Goal: Task Accomplishment & Management: Use online tool/utility

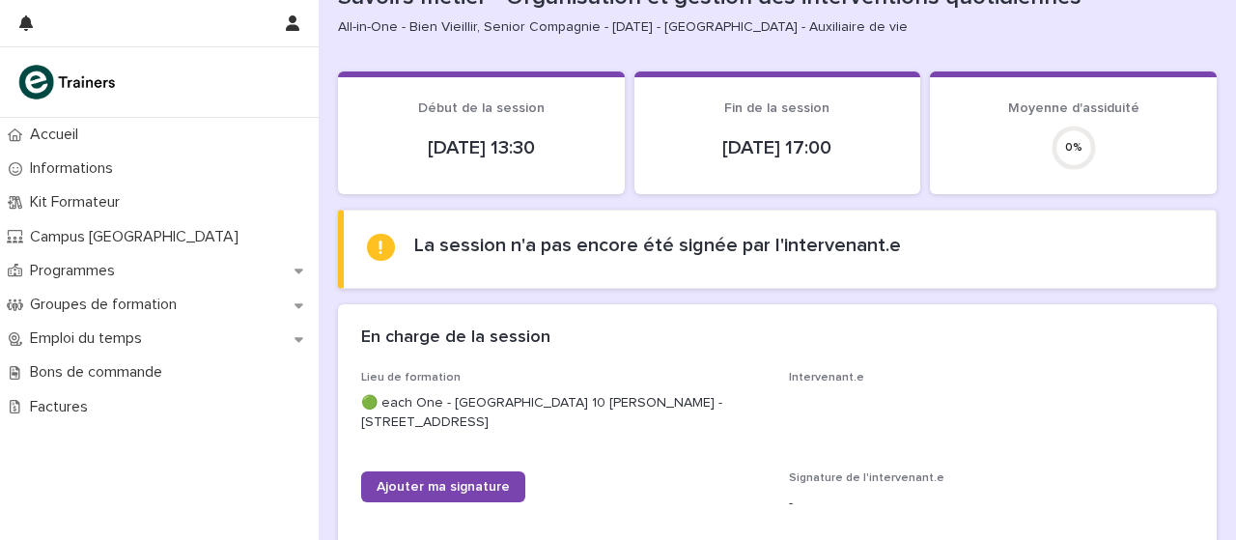
scroll to position [131, 0]
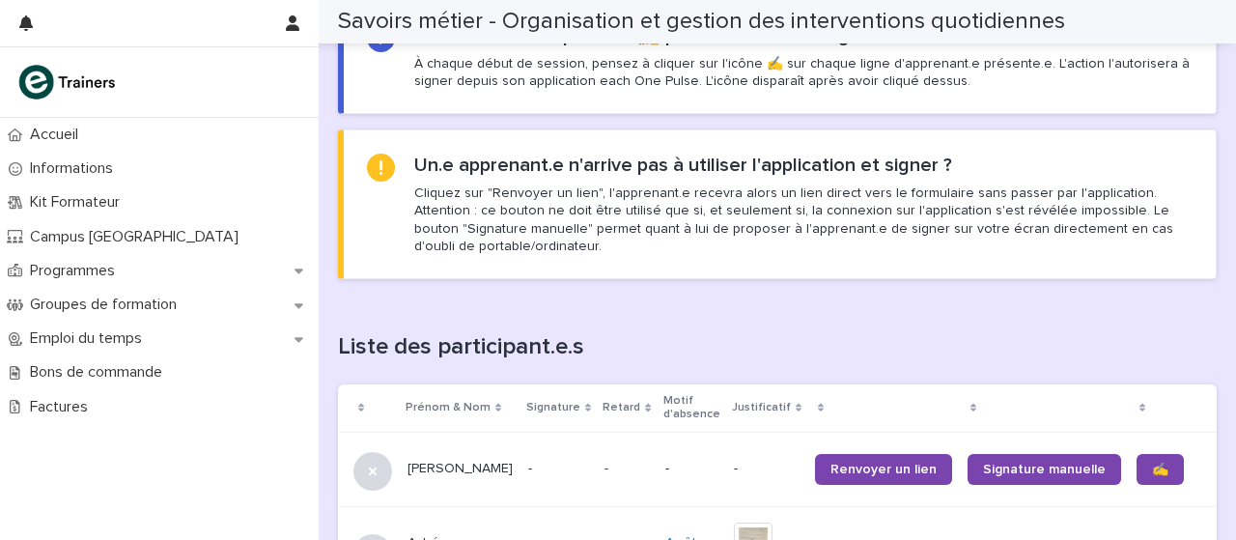
scroll to position [1178, 0]
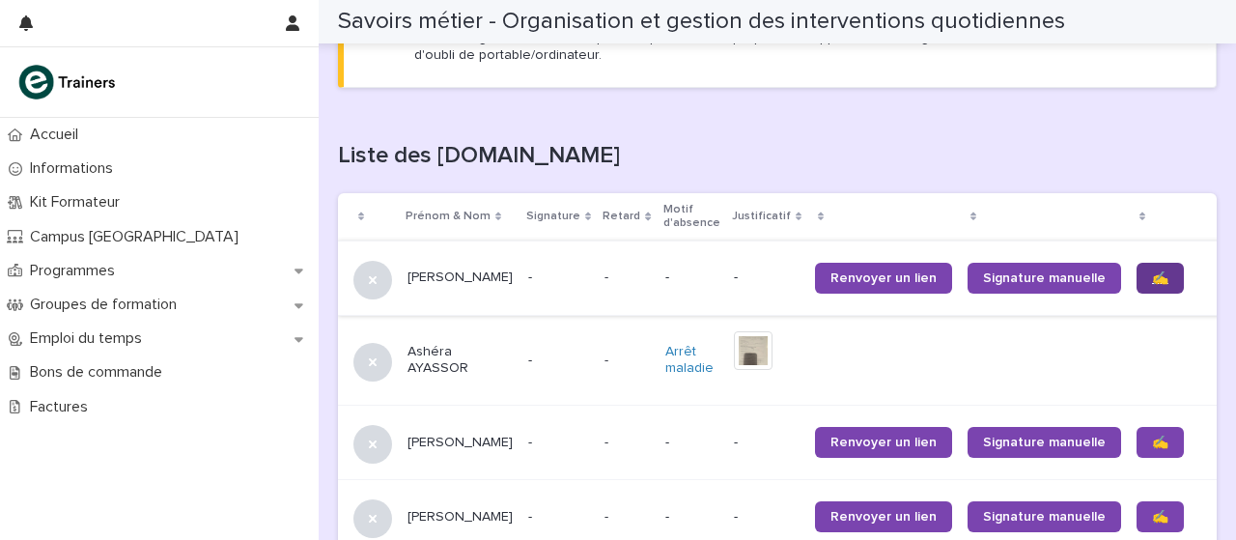
click at [1137, 269] on link "✍️" at bounding box center [1160, 278] width 47 height 31
click at [1137, 455] on link "✍️" at bounding box center [1160, 442] width 47 height 31
click at [1152, 444] on font "✍️" at bounding box center [1160, 443] width 16 height 14
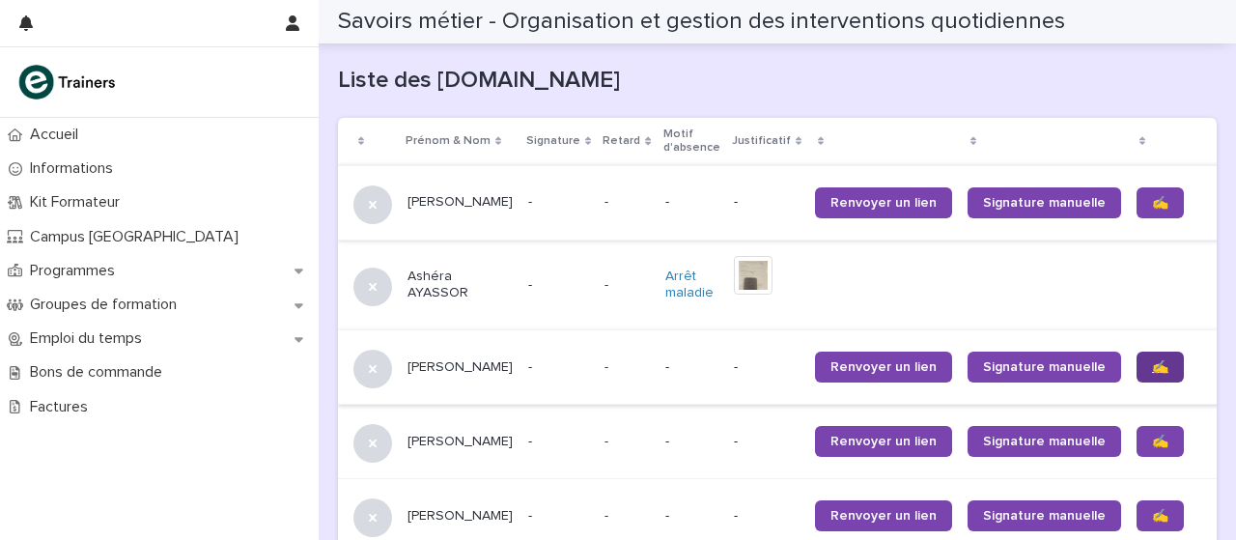
scroll to position [1256, 0]
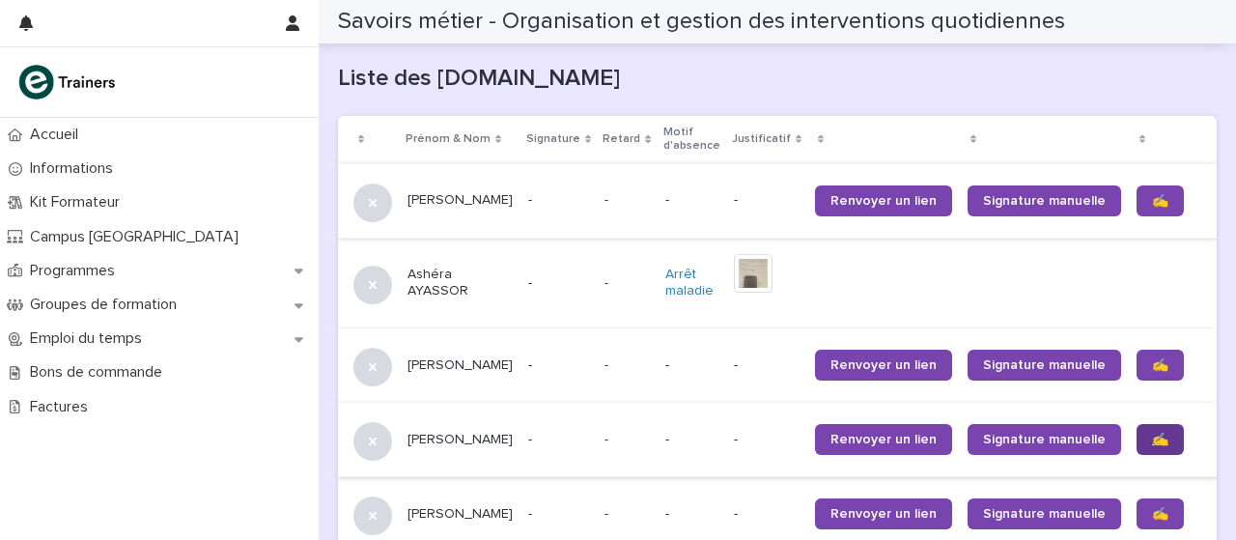
click at [1137, 445] on link "✍️" at bounding box center [1160, 439] width 47 height 31
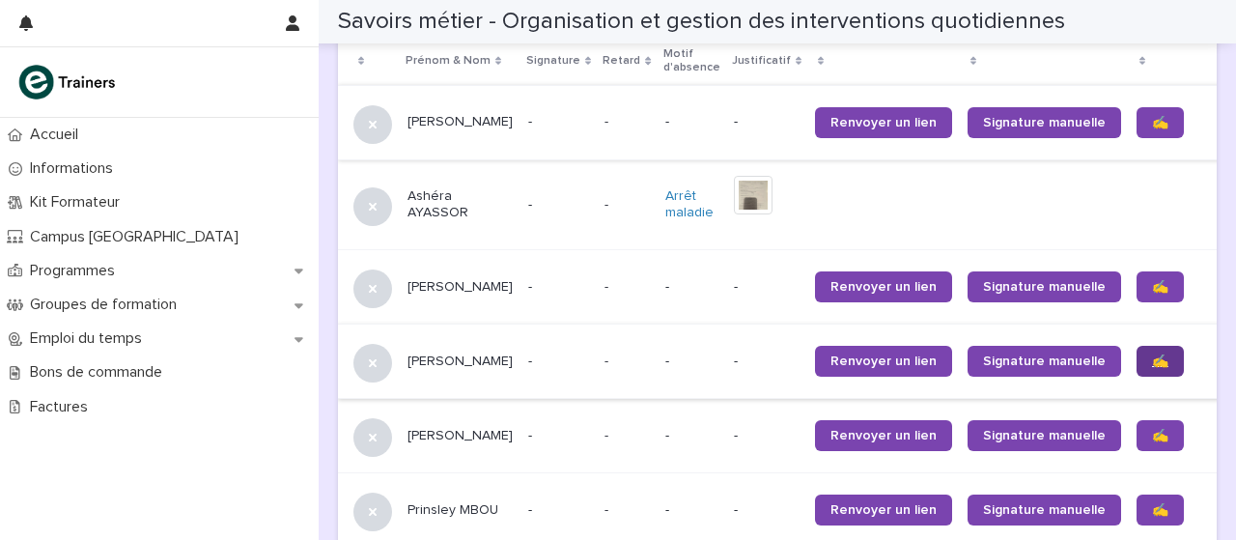
scroll to position [1342, 0]
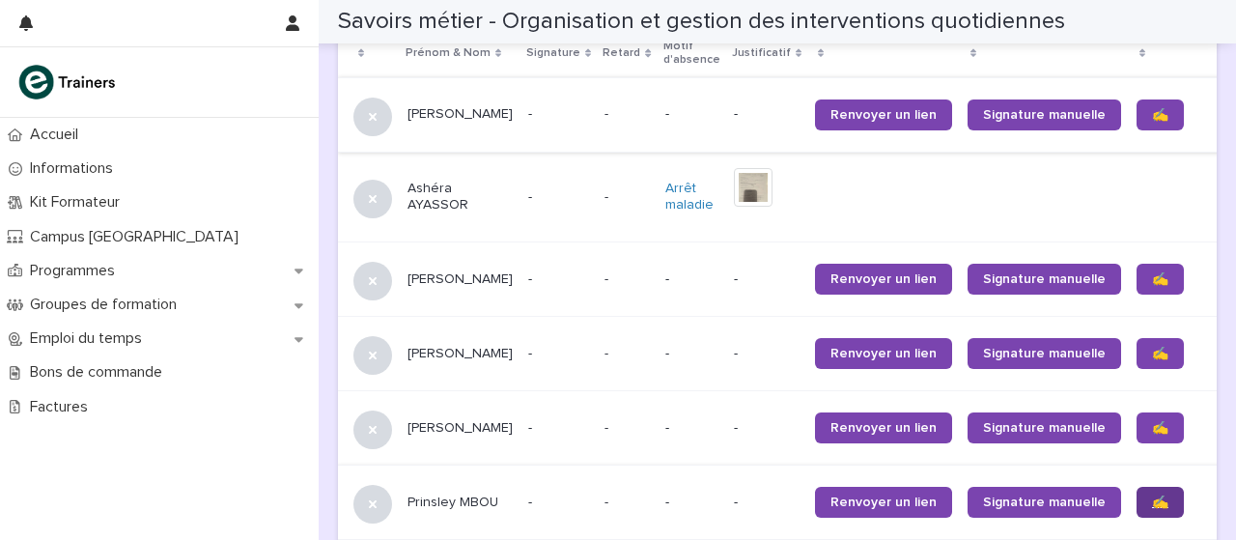
click at [1137, 506] on link "✍️" at bounding box center [1160, 502] width 47 height 31
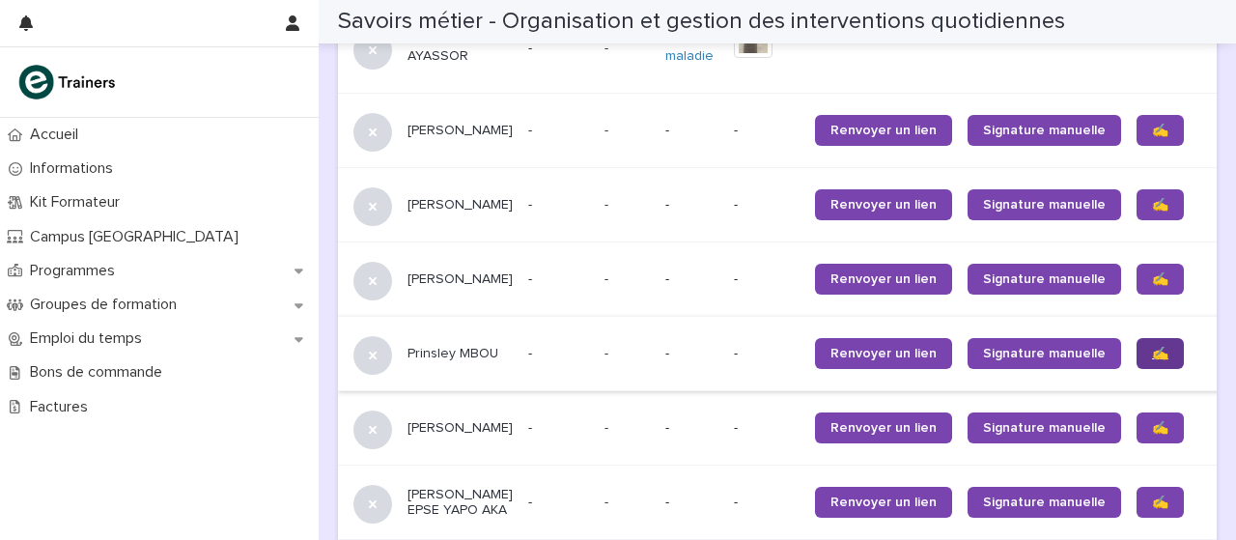
scroll to position [1506, 0]
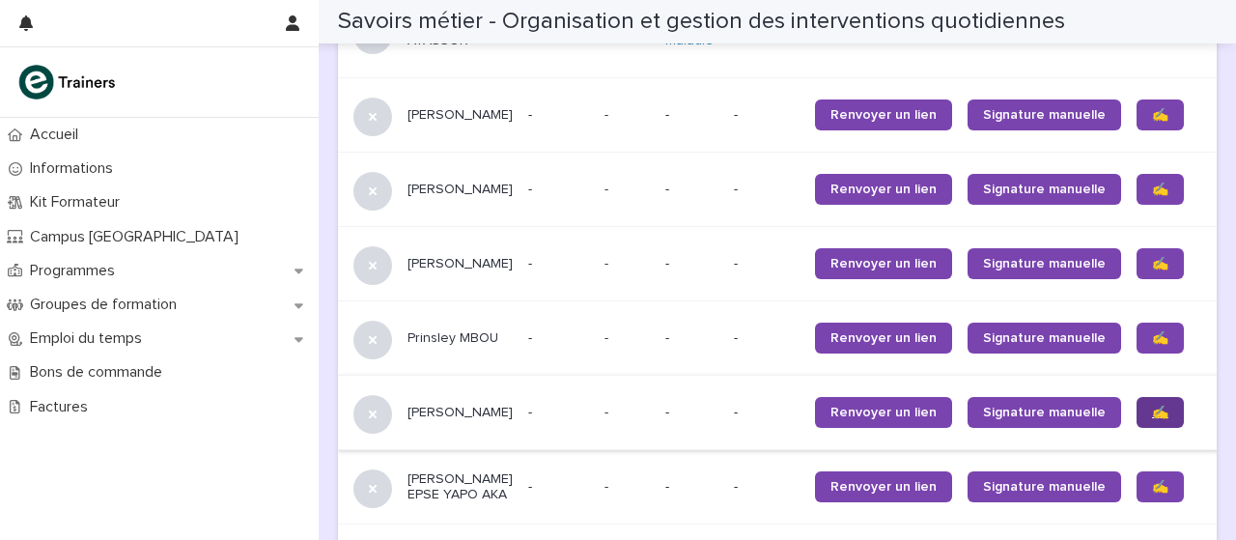
click at [1137, 423] on link "✍️" at bounding box center [1160, 412] width 47 height 31
click at [1137, 502] on link "✍️" at bounding box center [1160, 486] width 47 height 31
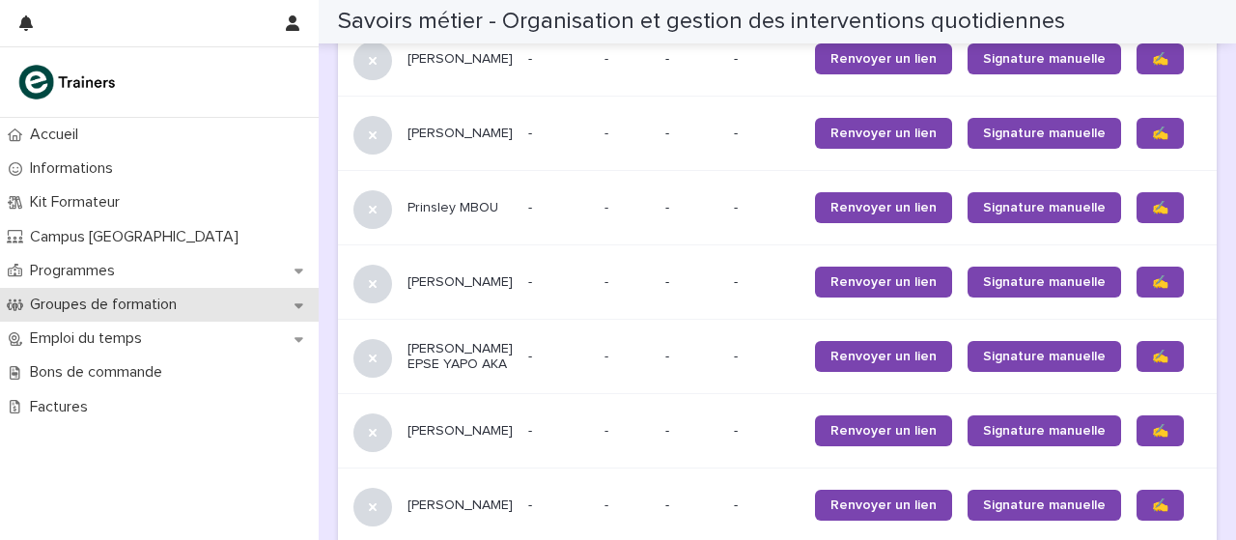
scroll to position [1648, 0]
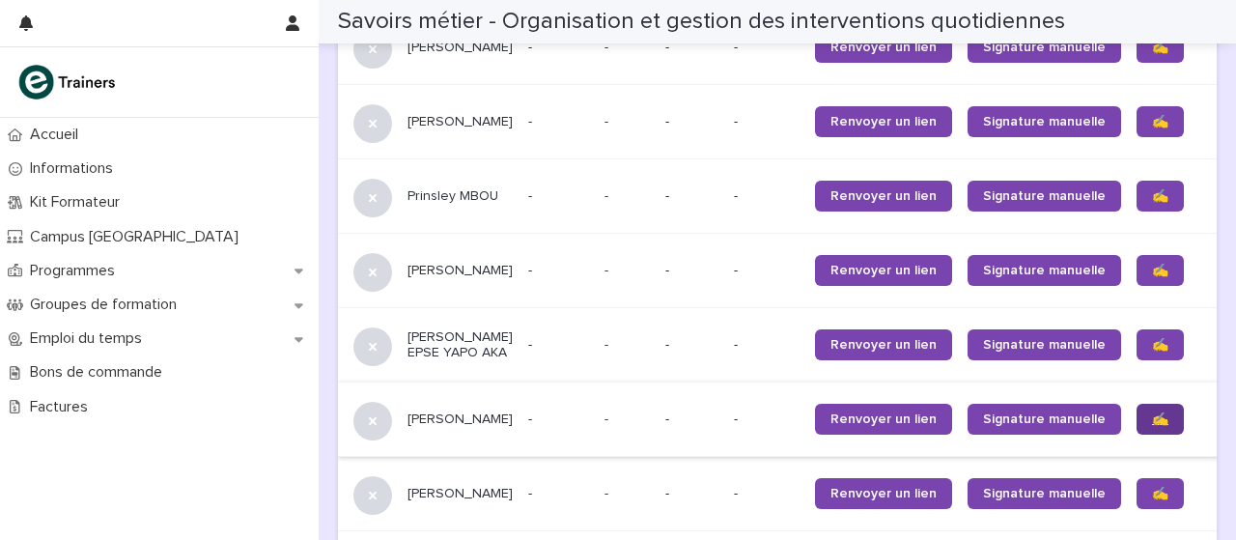
click at [1137, 435] on link "✍️" at bounding box center [1160, 419] width 47 height 31
click at [1137, 509] on link "✍️" at bounding box center [1160, 493] width 47 height 31
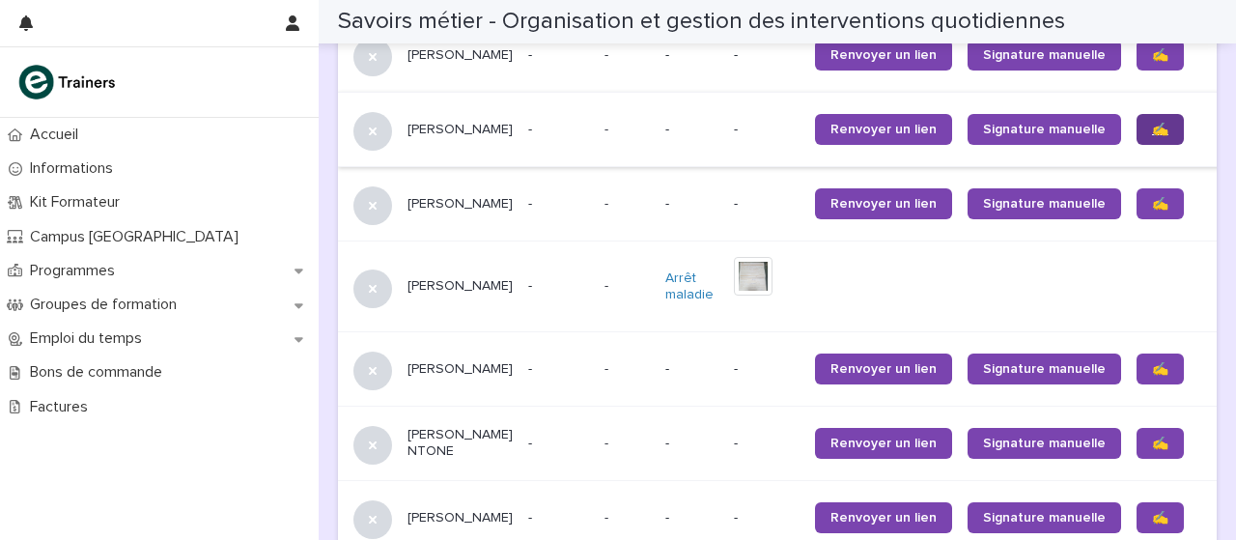
scroll to position [2016, 0]
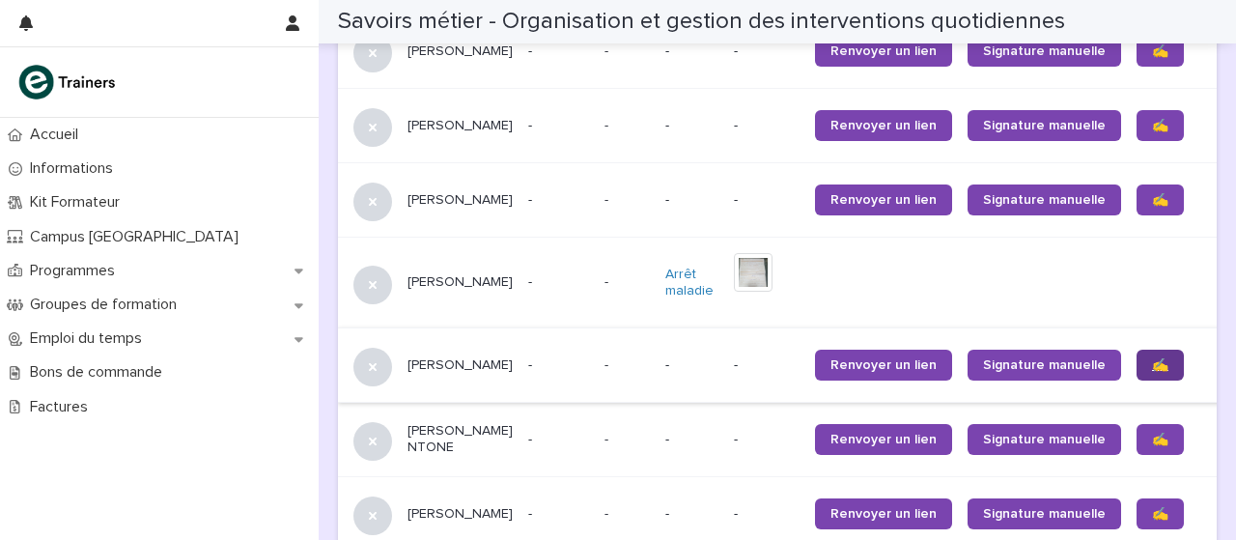
click at [1137, 381] on link "✍️" at bounding box center [1160, 365] width 47 height 31
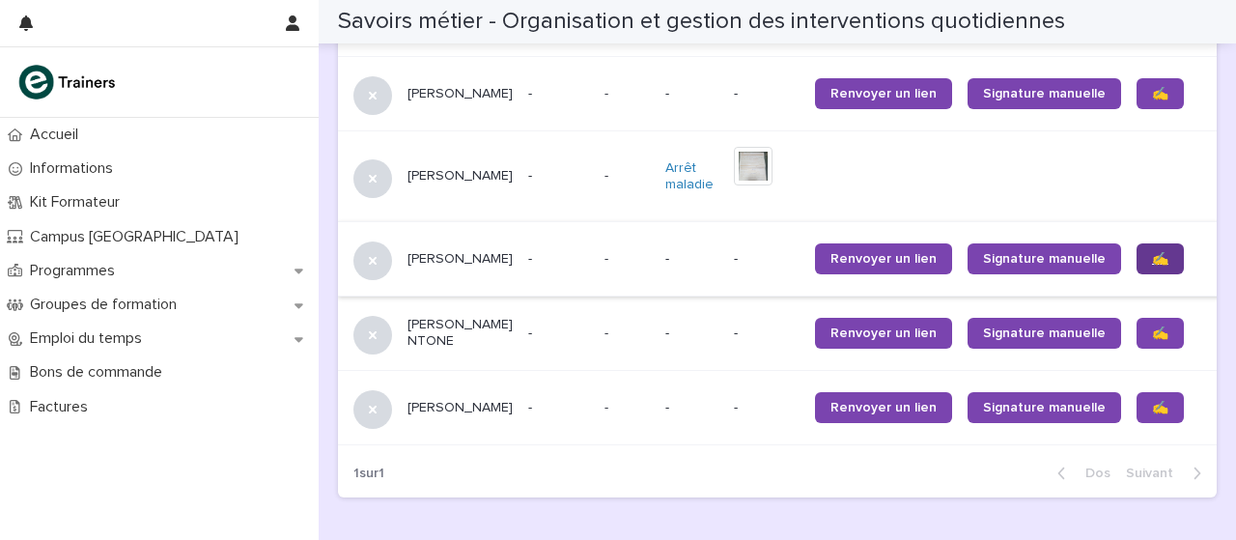
scroll to position [2130, 0]
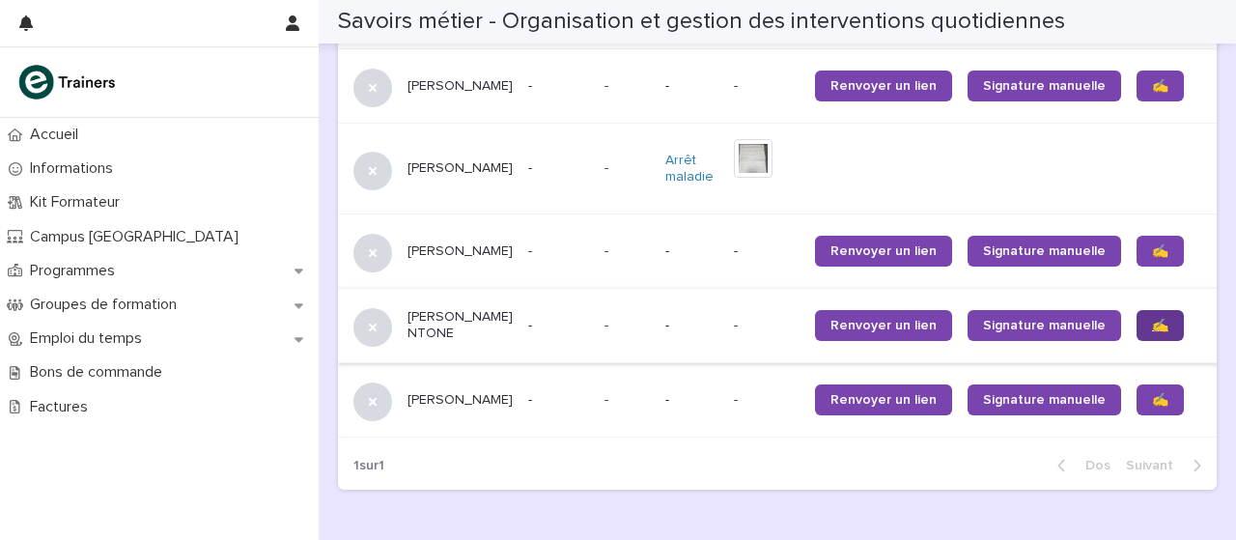
click at [1152, 332] on font "✍️" at bounding box center [1160, 326] width 16 height 14
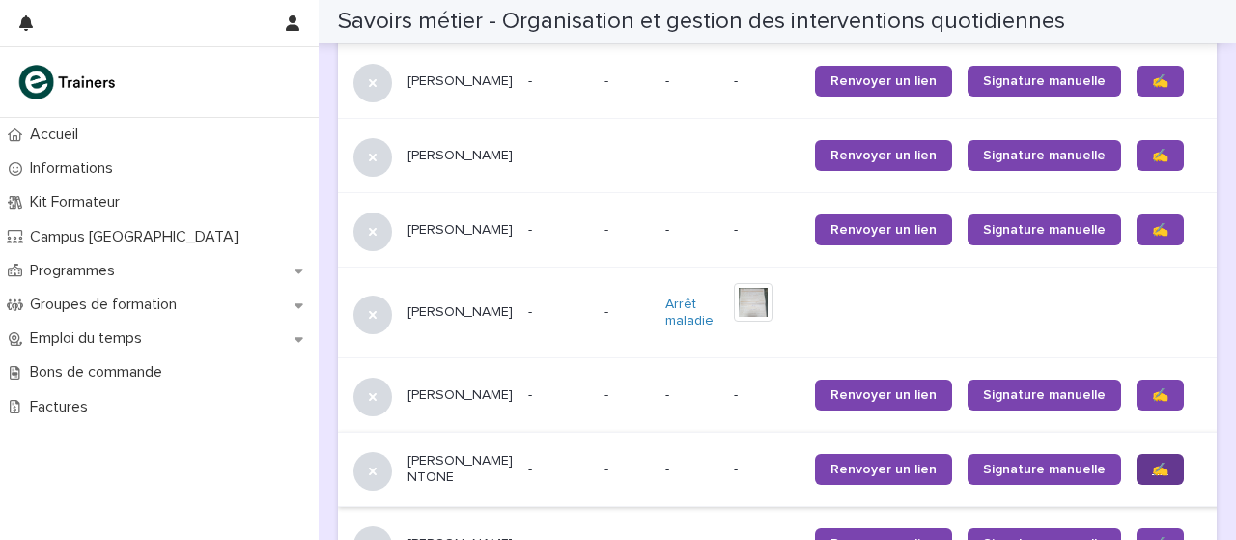
scroll to position [1986, 0]
click at [734, 322] on img at bounding box center [753, 302] width 39 height 39
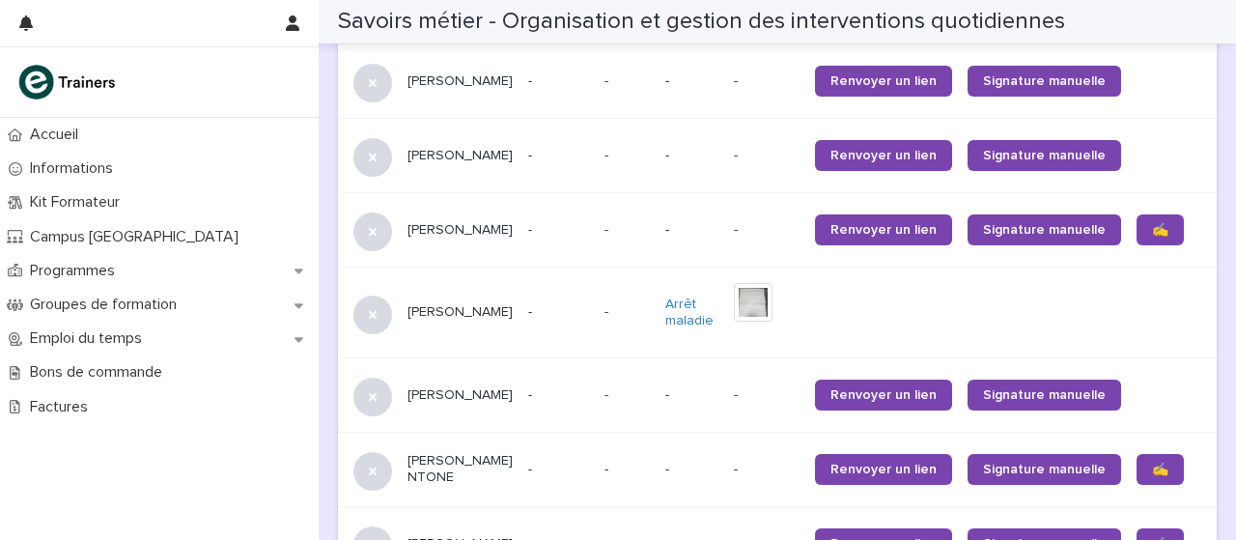
click at [1008, 310] on td at bounding box center [1044, 313] width 169 height 91
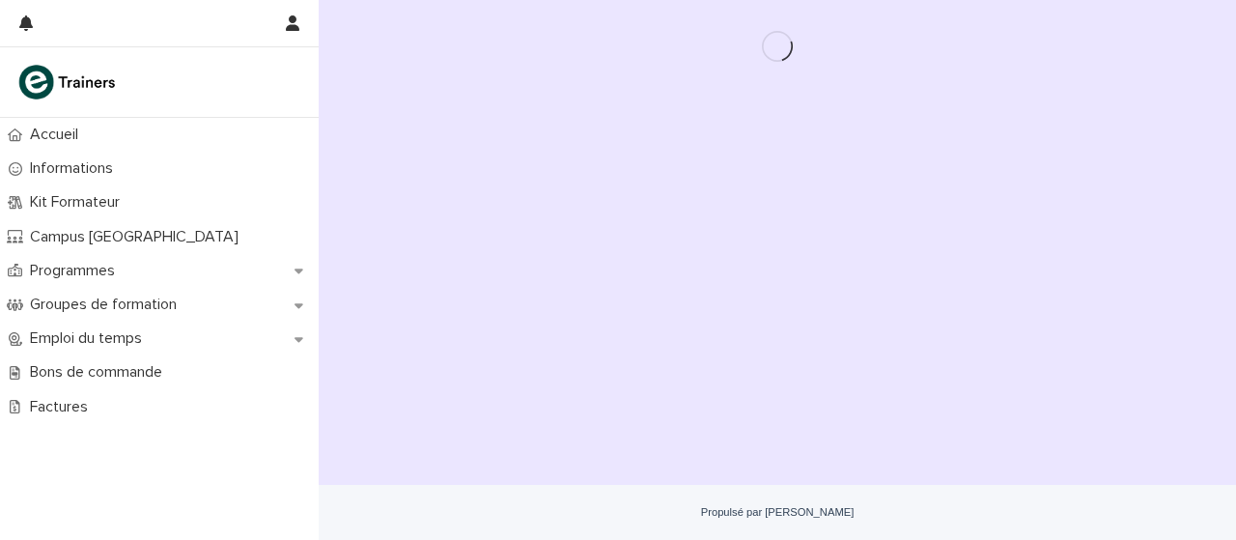
click at [957, 273] on div "Chargement... Économie… Chargement... Économie…" at bounding box center [777, 218] width 898 height 437
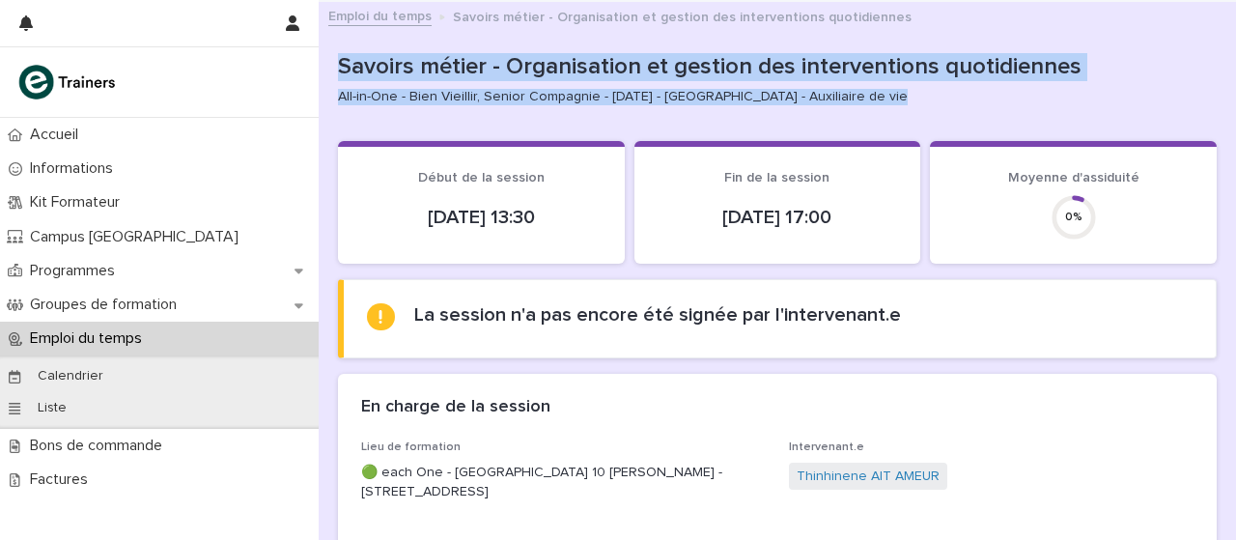
drag, startPoint x: 1211, startPoint y: 47, endPoint x: 1220, endPoint y: 28, distance: 21.2
